Goal: Information Seeking & Learning: Learn about a topic

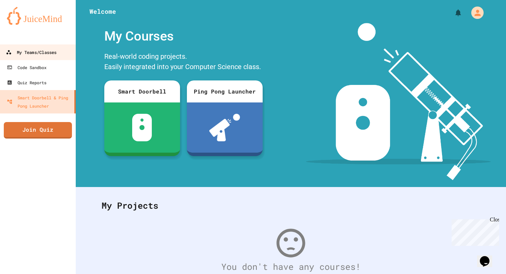
click at [36, 58] on link "My Teams/Classes" at bounding box center [38, 51] width 78 height 15
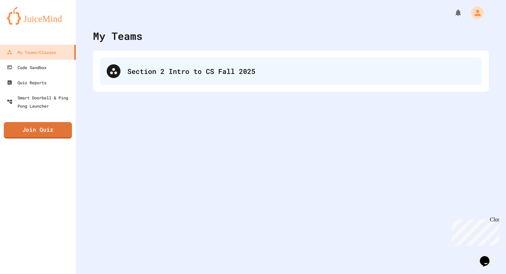
click at [259, 83] on div "Section 2 Intro to CS Fall 2025" at bounding box center [291, 72] width 382 height 28
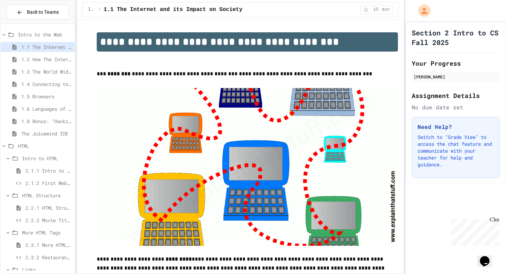
scroll to position [146, 0]
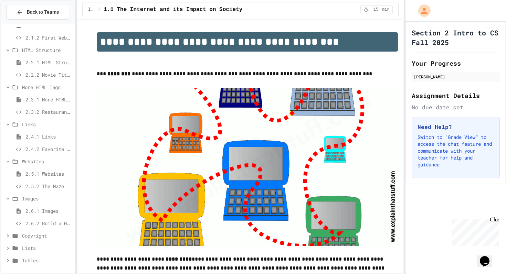
click at [50, 185] on span "2.5.2 The Maze" at bounding box center [48, 186] width 46 height 7
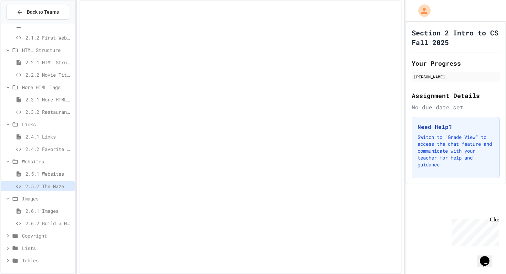
scroll to position [140, 0]
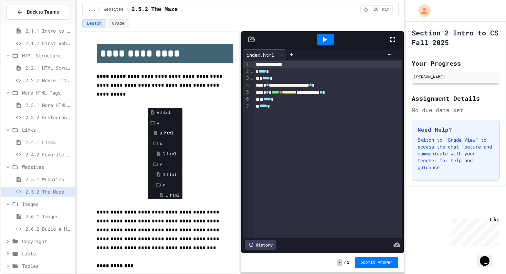
click at [56, 177] on span "2.5.1 Websites" at bounding box center [48, 179] width 46 height 7
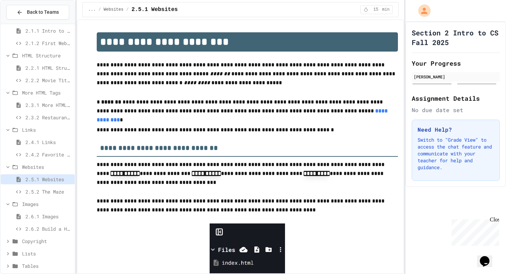
click at [45, 228] on span "2.6.2 Build a Homepage" at bounding box center [48, 229] width 46 height 7
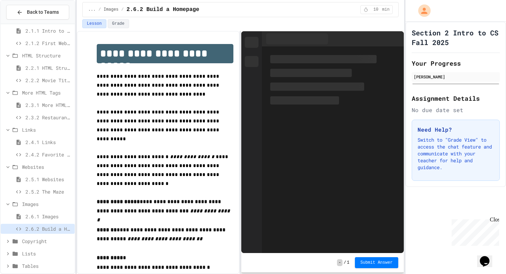
click at [52, 194] on span "2.5.2 The Maze" at bounding box center [48, 191] width 46 height 7
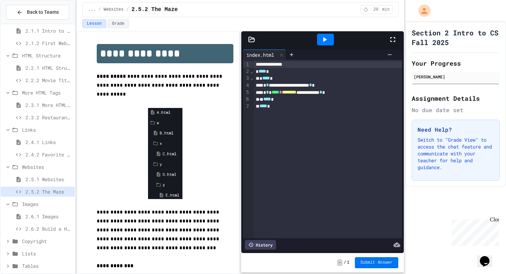
click at [368, 260] on span "Submit Answer" at bounding box center [376, 263] width 32 height 6
